Goal: Use online tool/utility

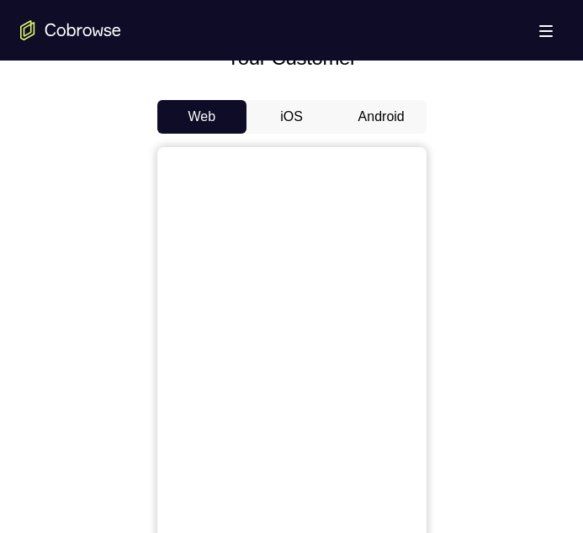
scroll to position [757, 0]
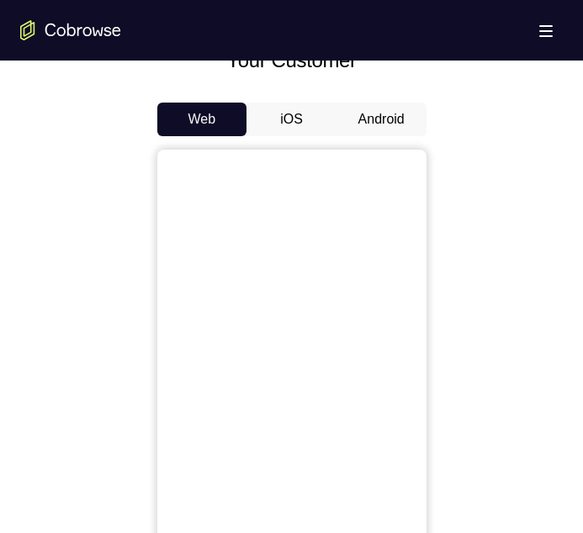
click at [371, 109] on button "Android" at bounding box center [381, 120] width 90 height 34
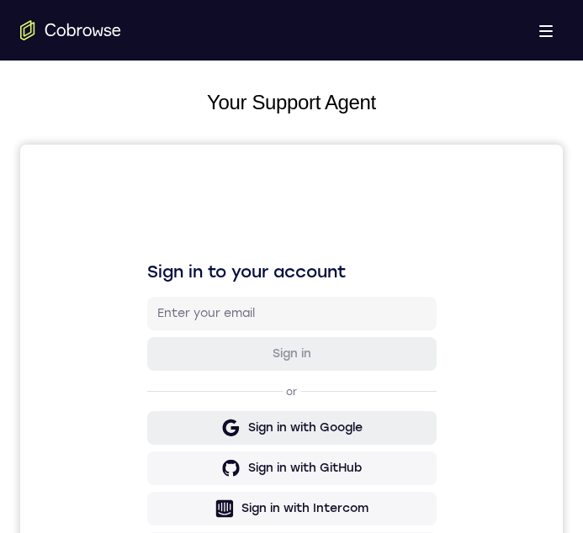
scroll to position [420, 0]
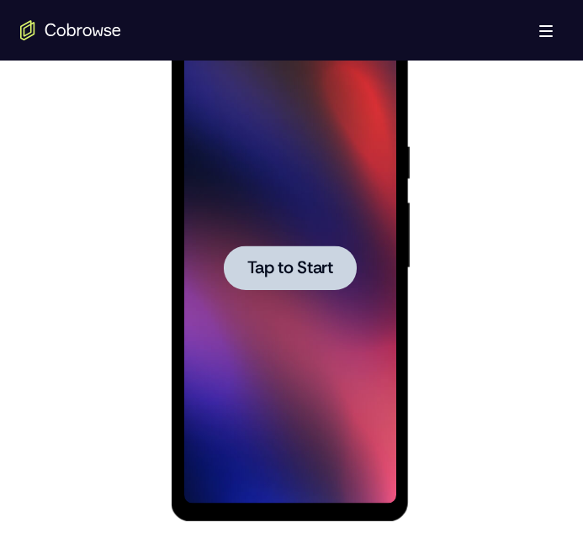
scroll to position [925, 0]
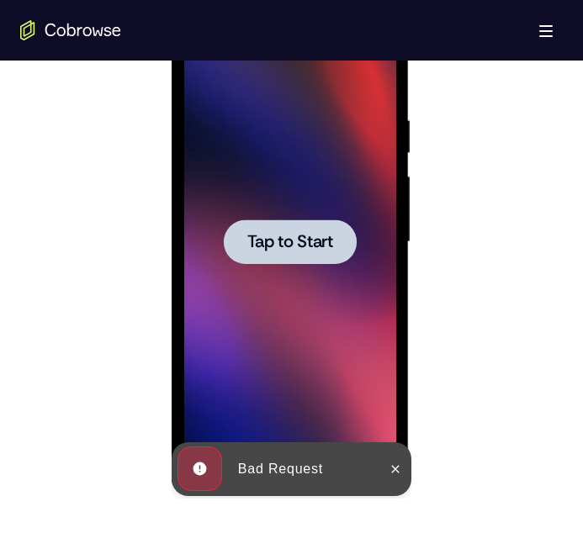
click at [253, 235] on span "Tap to Start" at bounding box center [290, 242] width 86 height 17
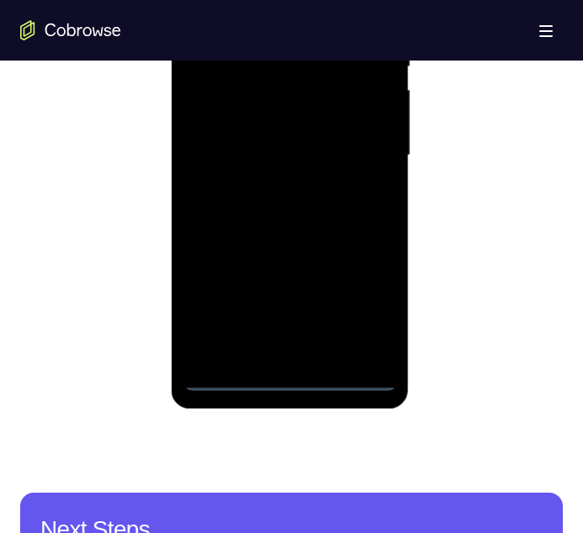
scroll to position [1009, 0]
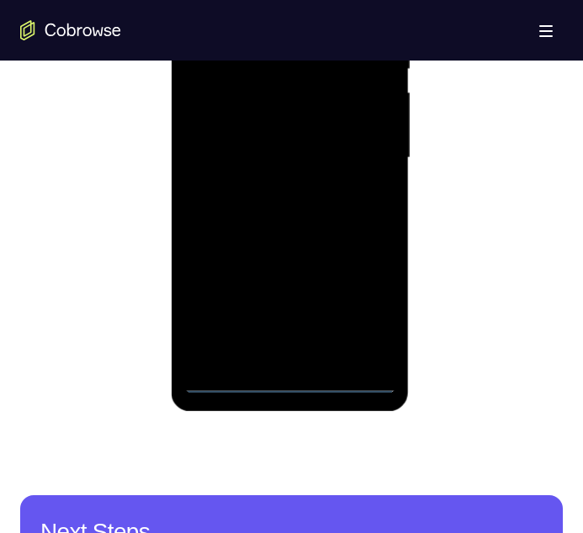
click at [288, 379] on div at bounding box center [290, 158] width 212 height 471
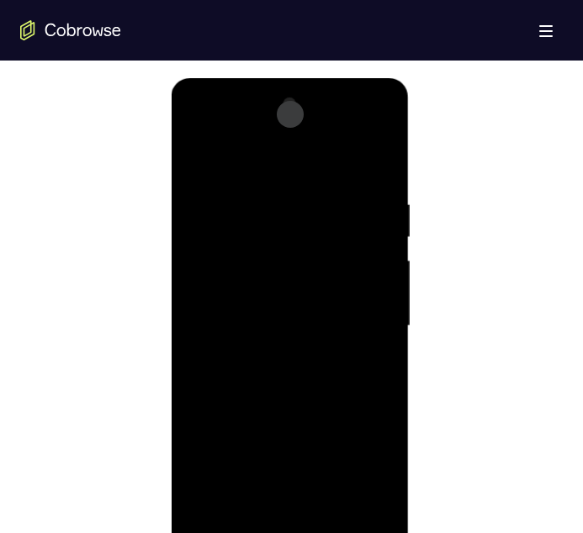
scroll to position [925, 0]
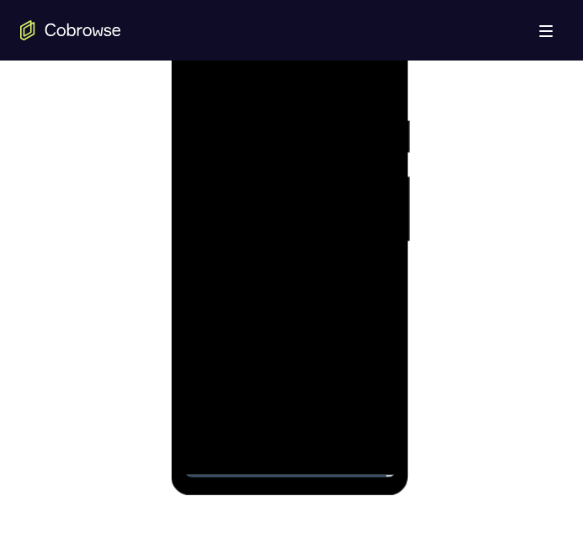
click at [293, 461] on div at bounding box center [290, 242] width 212 height 471
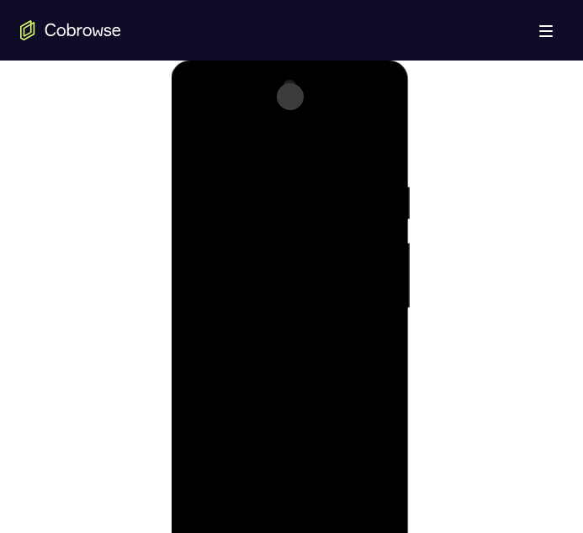
scroll to position [841, 0]
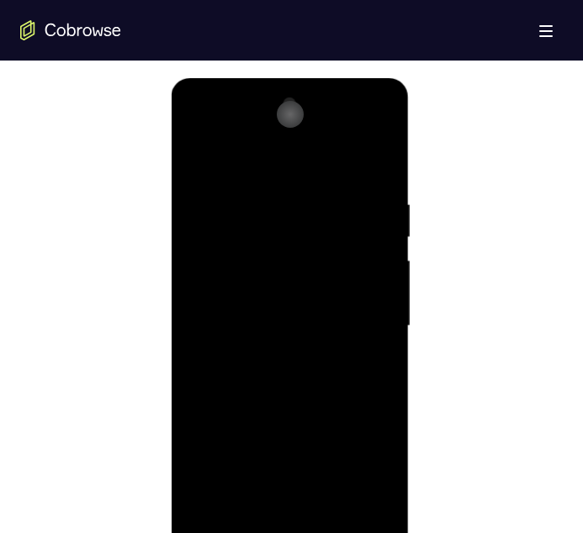
click at [283, 113] on div "Lucid Mode Button" at bounding box center [290, 114] width 27 height 27
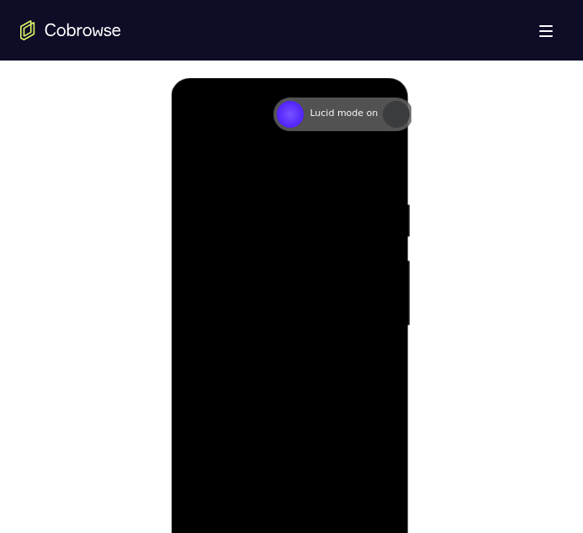
click at [291, 117] on div "Lucid Mode Button" at bounding box center [290, 114] width 27 height 27
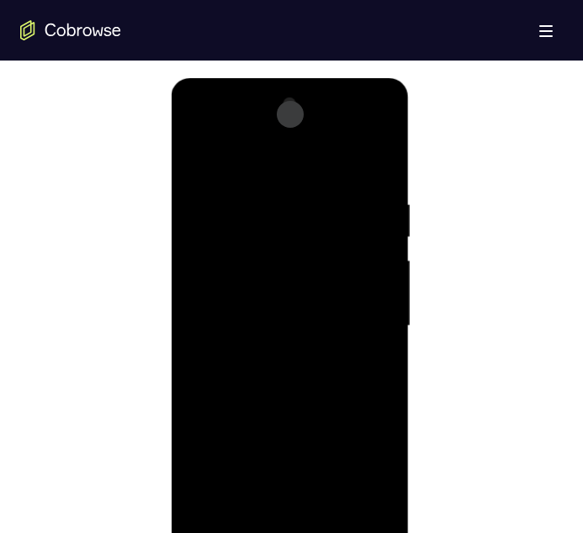
click at [363, 468] on div at bounding box center [290, 326] width 212 height 471
click at [370, 473] on div at bounding box center [290, 326] width 212 height 471
click at [225, 129] on div at bounding box center [290, 326] width 212 height 471
click at [364, 319] on div at bounding box center [290, 326] width 212 height 471
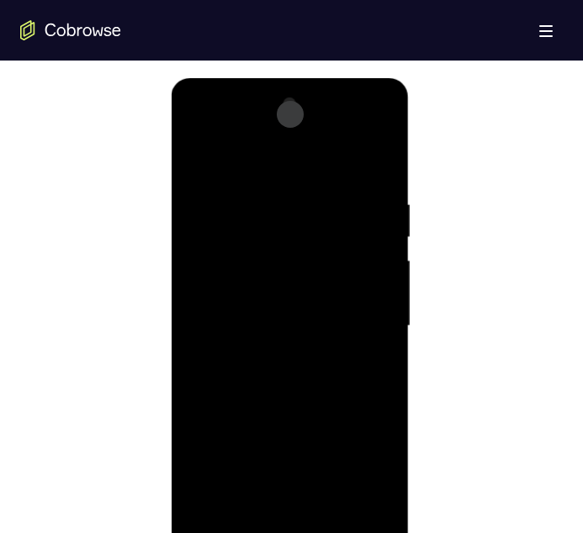
click at [357, 314] on div at bounding box center [290, 326] width 212 height 471
click at [358, 309] on div at bounding box center [290, 326] width 212 height 471
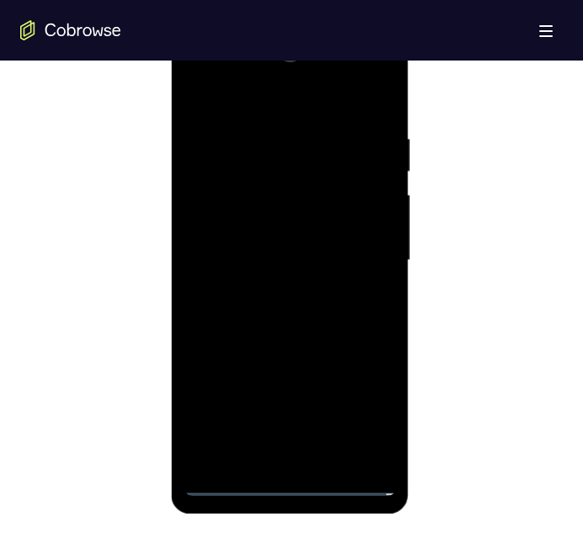
scroll to position [925, 0]
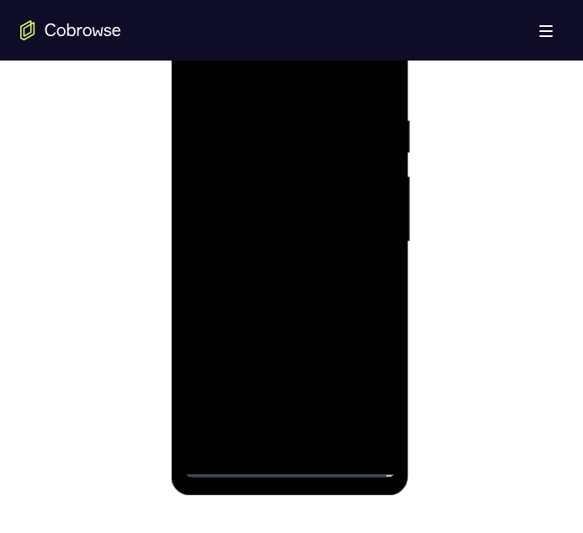
click at [274, 274] on div at bounding box center [290, 242] width 212 height 471
click at [272, 273] on div at bounding box center [290, 242] width 212 height 471
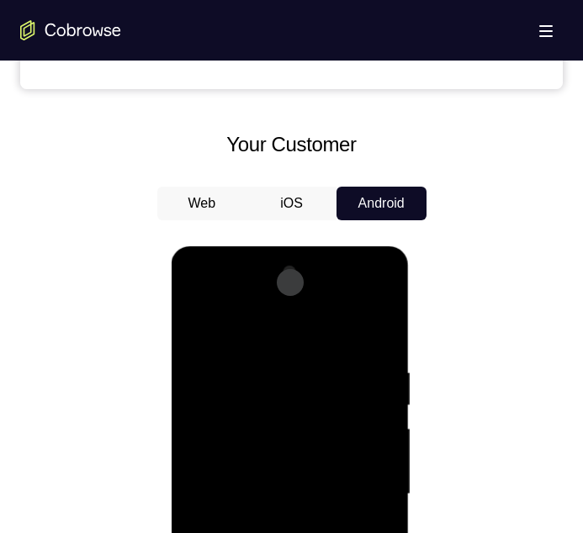
scroll to position [757, 0]
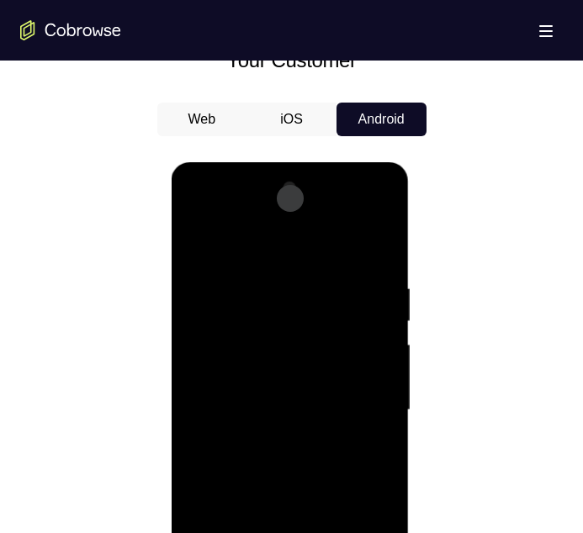
click at [215, 341] on div at bounding box center [290, 410] width 212 height 471
click at [212, 383] on div at bounding box center [290, 410] width 212 height 471
click at [256, 411] on div at bounding box center [290, 410] width 212 height 471
click at [272, 473] on div at bounding box center [290, 410] width 212 height 471
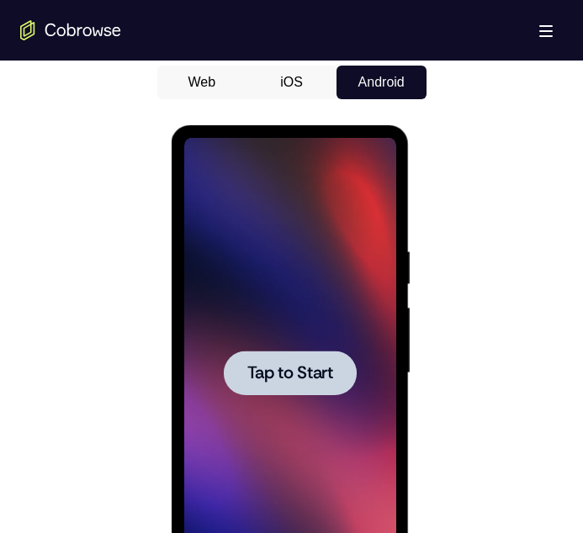
scroll to position [841, 0]
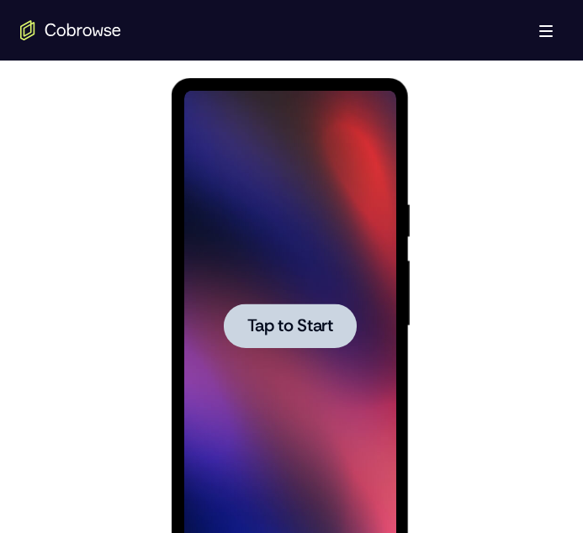
click at [314, 318] on span "Tap to Start" at bounding box center [290, 326] width 86 height 17
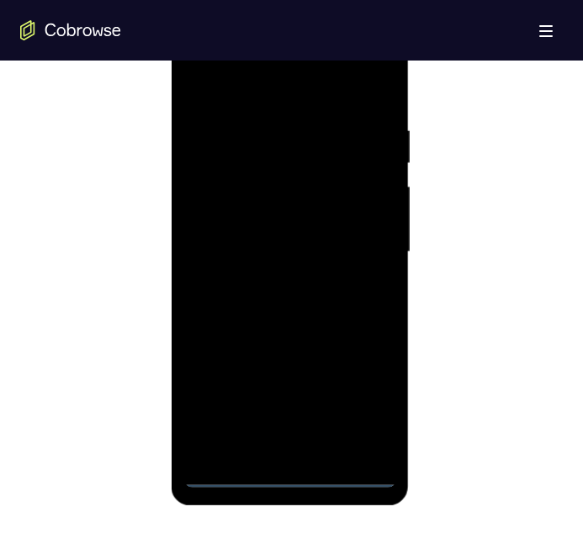
scroll to position [925, 0]
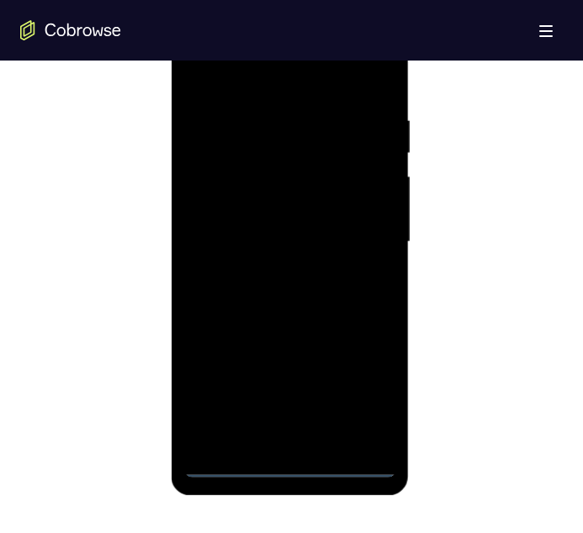
click at [291, 467] on div at bounding box center [290, 242] width 212 height 471
click at [371, 392] on div at bounding box center [290, 242] width 212 height 471
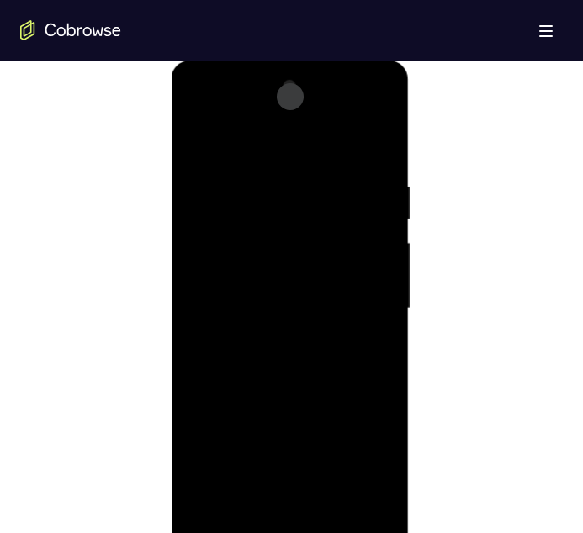
scroll to position [841, 0]
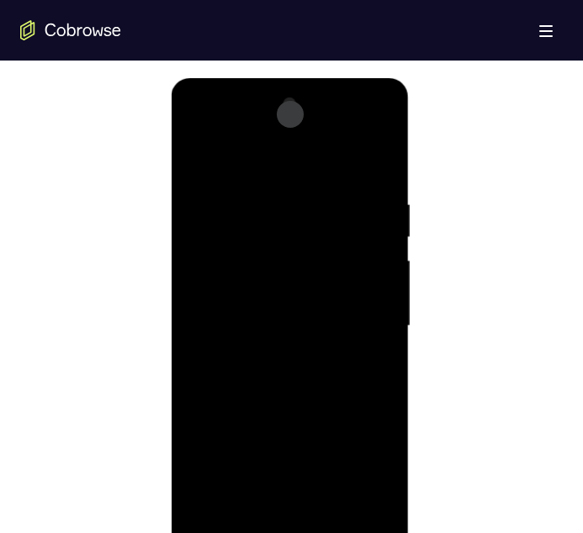
click at [321, 351] on div at bounding box center [290, 326] width 212 height 471
click at [250, 163] on div at bounding box center [290, 326] width 212 height 471
click at [257, 240] on div at bounding box center [290, 326] width 212 height 471
click at [304, 429] on div at bounding box center [290, 326] width 212 height 471
click at [198, 515] on div at bounding box center [290, 326] width 212 height 471
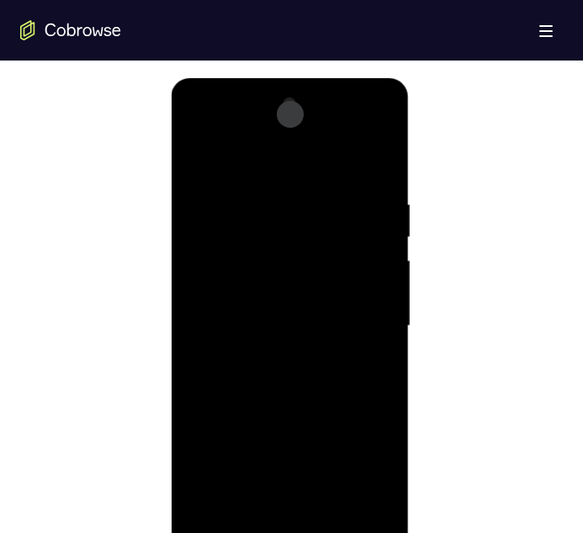
click at [215, 424] on div at bounding box center [290, 326] width 212 height 471
click at [206, 519] on div at bounding box center [290, 326] width 212 height 471
click at [352, 491] on div at bounding box center [290, 326] width 212 height 471
click at [209, 461] on div at bounding box center [290, 326] width 212 height 471
click at [286, 425] on div at bounding box center [290, 326] width 212 height 471
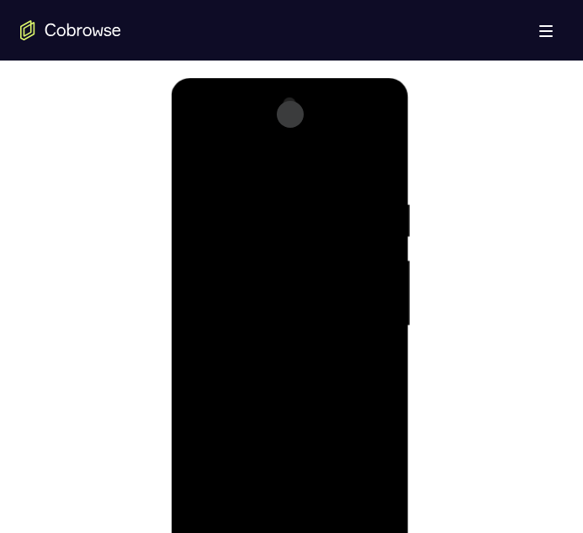
click at [240, 433] on div at bounding box center [290, 326] width 212 height 471
click at [383, 517] on div at bounding box center [290, 326] width 212 height 471
click at [222, 267] on div at bounding box center [290, 326] width 212 height 471
click at [246, 271] on div at bounding box center [290, 326] width 212 height 471
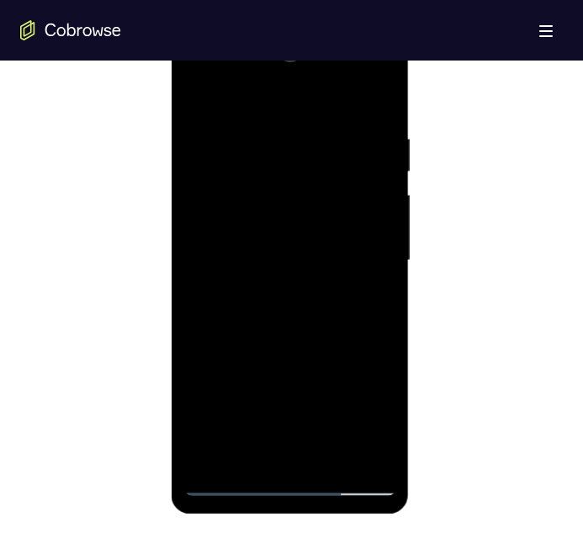
scroll to position [925, 0]
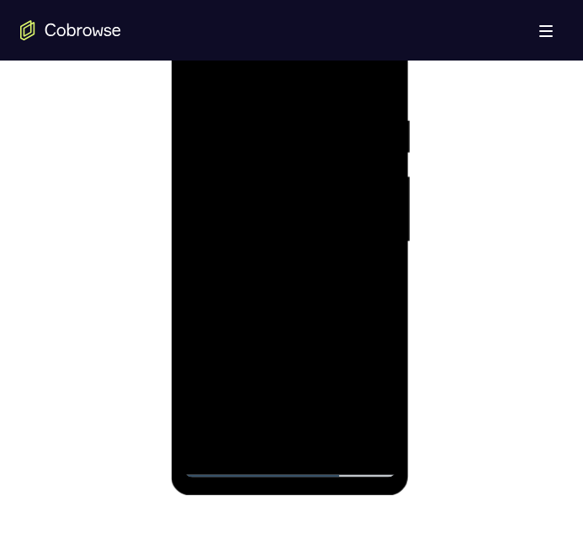
drag, startPoint x: 298, startPoint y: 394, endPoint x: 298, endPoint y: 267, distance: 126.1
click at [298, 267] on div at bounding box center [290, 242] width 212 height 471
drag, startPoint x: 293, startPoint y: 381, endPoint x: 296, endPoint y: 288, distance: 92.6
click at [296, 288] on div at bounding box center [290, 242] width 212 height 471
drag, startPoint x: 274, startPoint y: 387, endPoint x: 290, endPoint y: 301, distance: 87.2
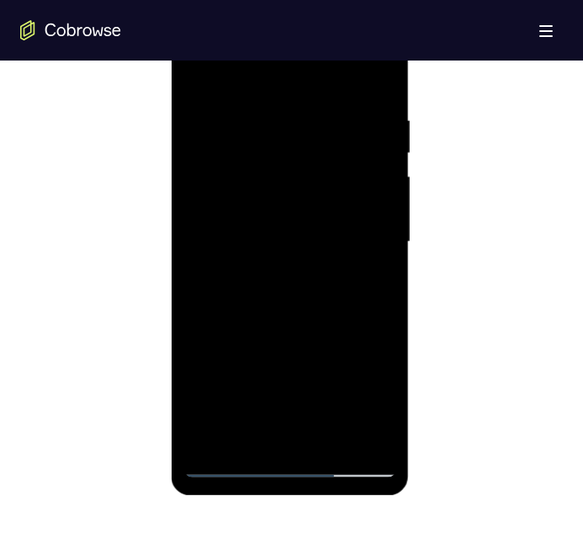
click at [290, 301] on div at bounding box center [290, 242] width 212 height 471
click at [230, 402] on div at bounding box center [290, 242] width 212 height 471
click at [230, 466] on div at bounding box center [290, 242] width 212 height 471
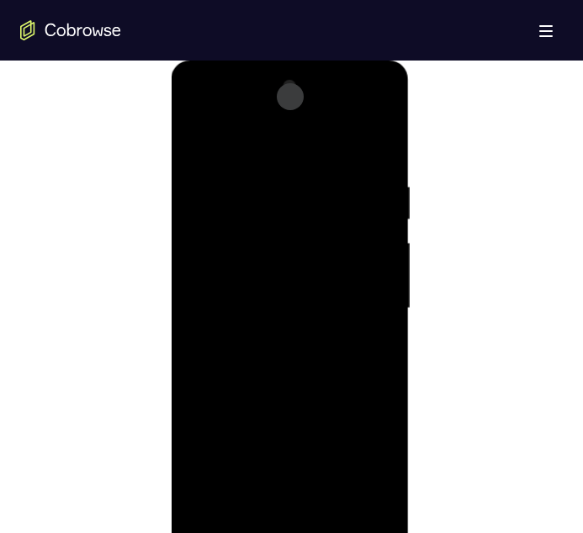
scroll to position [841, 0]
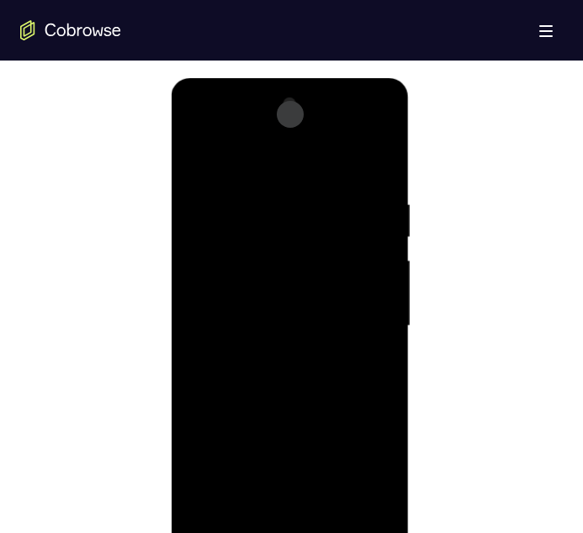
drag, startPoint x: 259, startPoint y: 413, endPoint x: 258, endPoint y: 311, distance: 101.7
click at [258, 311] on div at bounding box center [290, 326] width 212 height 471
drag, startPoint x: 250, startPoint y: 470, endPoint x: 266, endPoint y: 336, distance: 134.6
click at [266, 336] on div at bounding box center [290, 326] width 212 height 471
click at [269, 281] on div at bounding box center [290, 326] width 212 height 471
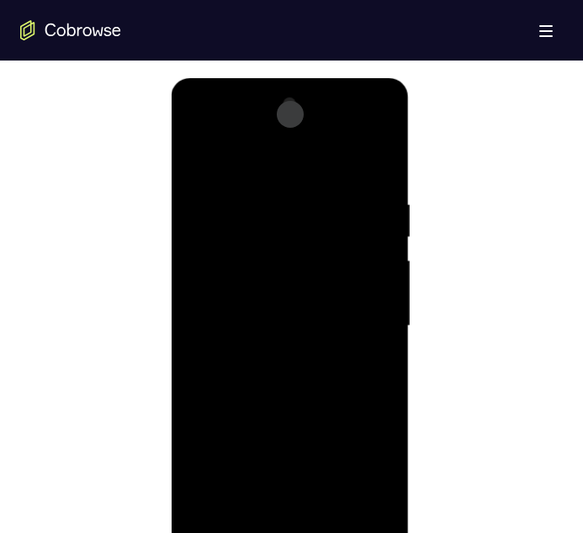
click at [340, 328] on div at bounding box center [290, 326] width 212 height 471
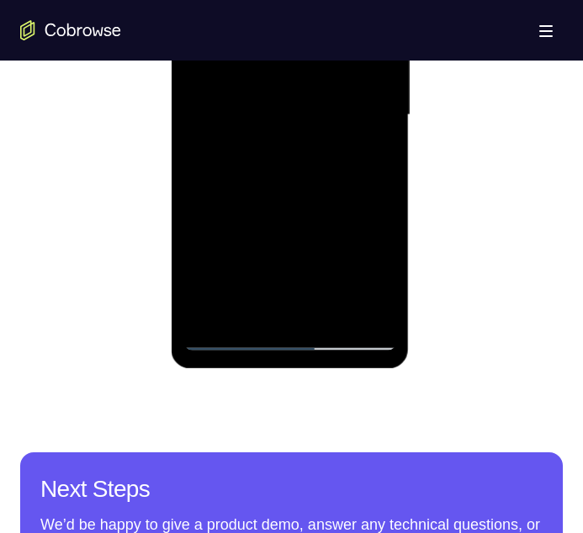
scroll to position [1093, 0]
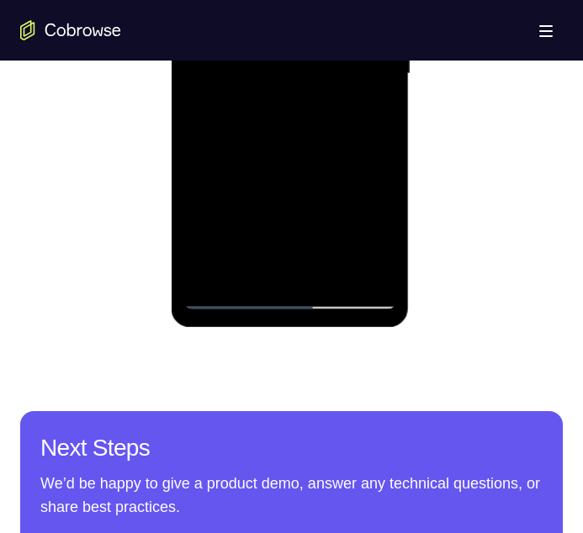
click at [229, 301] on div at bounding box center [290, 74] width 212 height 471
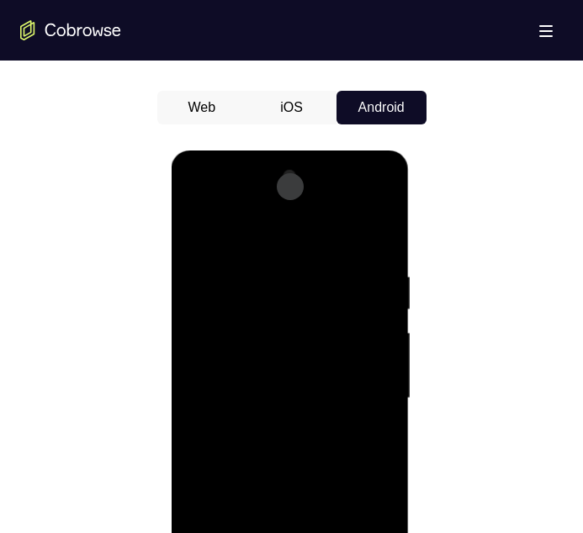
scroll to position [757, 0]
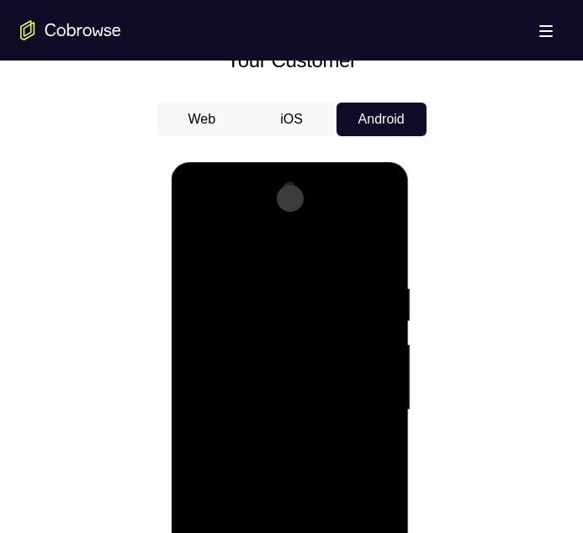
click at [359, 255] on div at bounding box center [290, 410] width 212 height 471
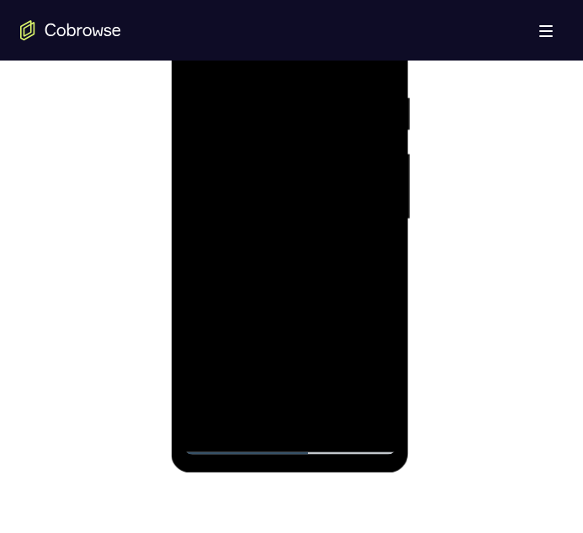
scroll to position [1009, 0]
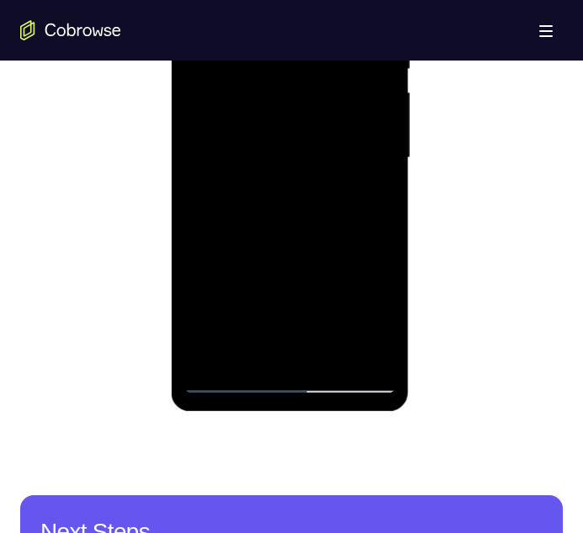
click at [230, 382] on div at bounding box center [290, 158] width 212 height 471
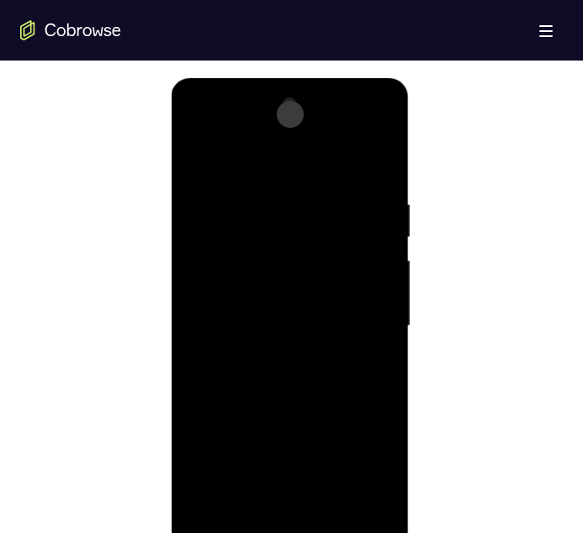
scroll to position [925, 0]
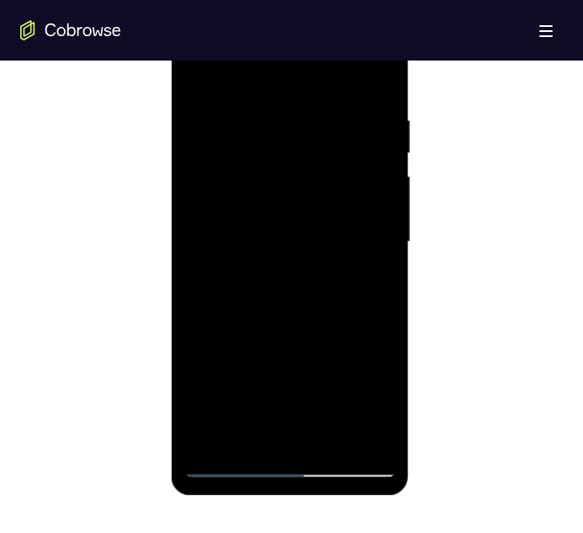
click at [231, 468] on div at bounding box center [290, 242] width 212 height 471
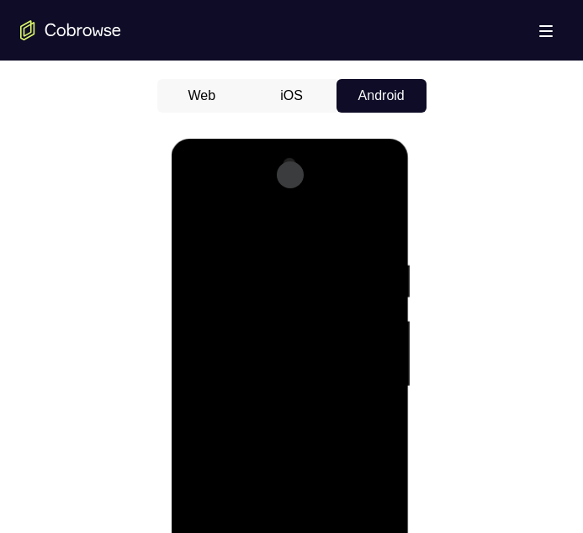
scroll to position [673, 0]
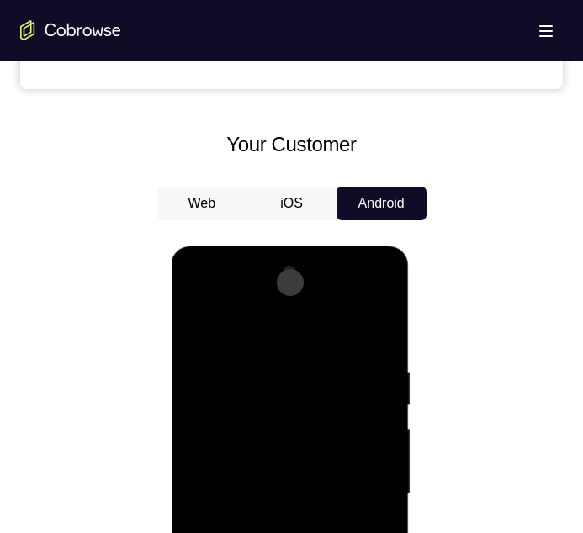
click at [358, 345] on div at bounding box center [290, 494] width 212 height 471
click at [357, 337] on div at bounding box center [290, 494] width 212 height 471
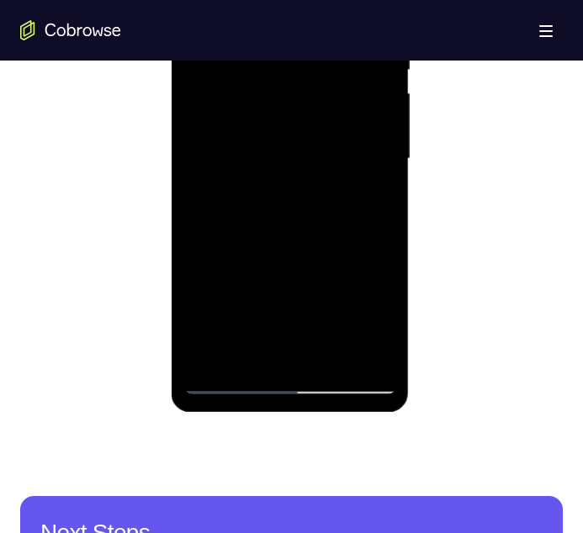
scroll to position [1009, 0]
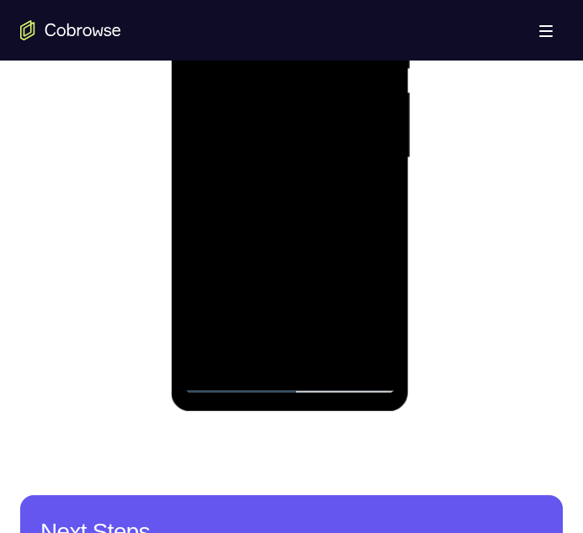
click at [236, 376] on div at bounding box center [290, 158] width 212 height 471
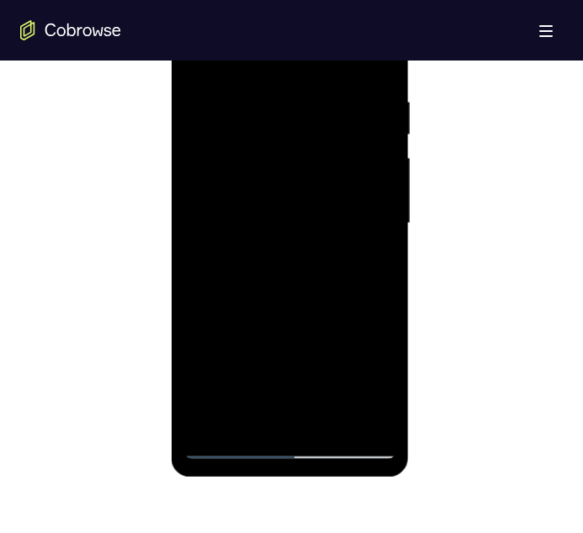
scroll to position [925, 0]
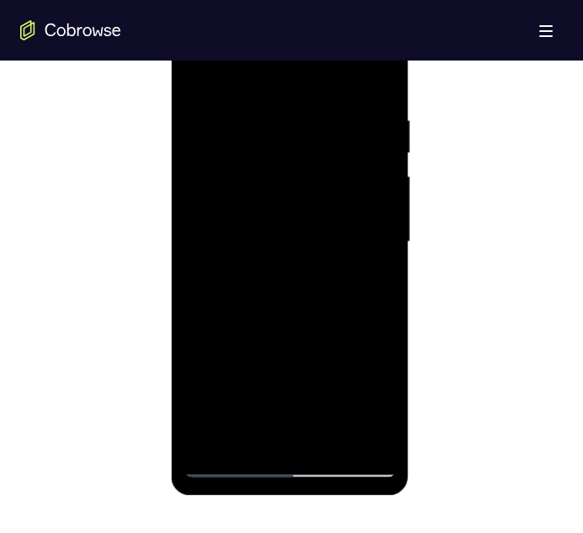
click at [277, 393] on div at bounding box center [290, 242] width 212 height 471
click at [356, 271] on div at bounding box center [290, 242] width 212 height 471
